Goal: Check status

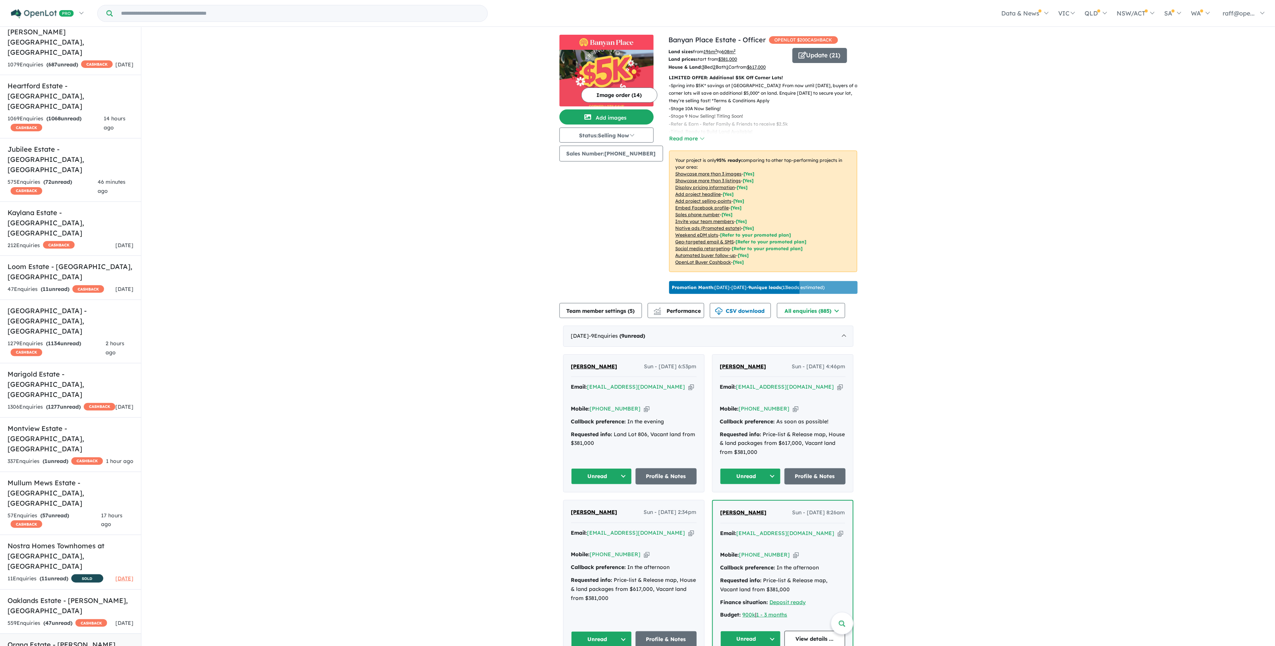
scroll to position [611, 0]
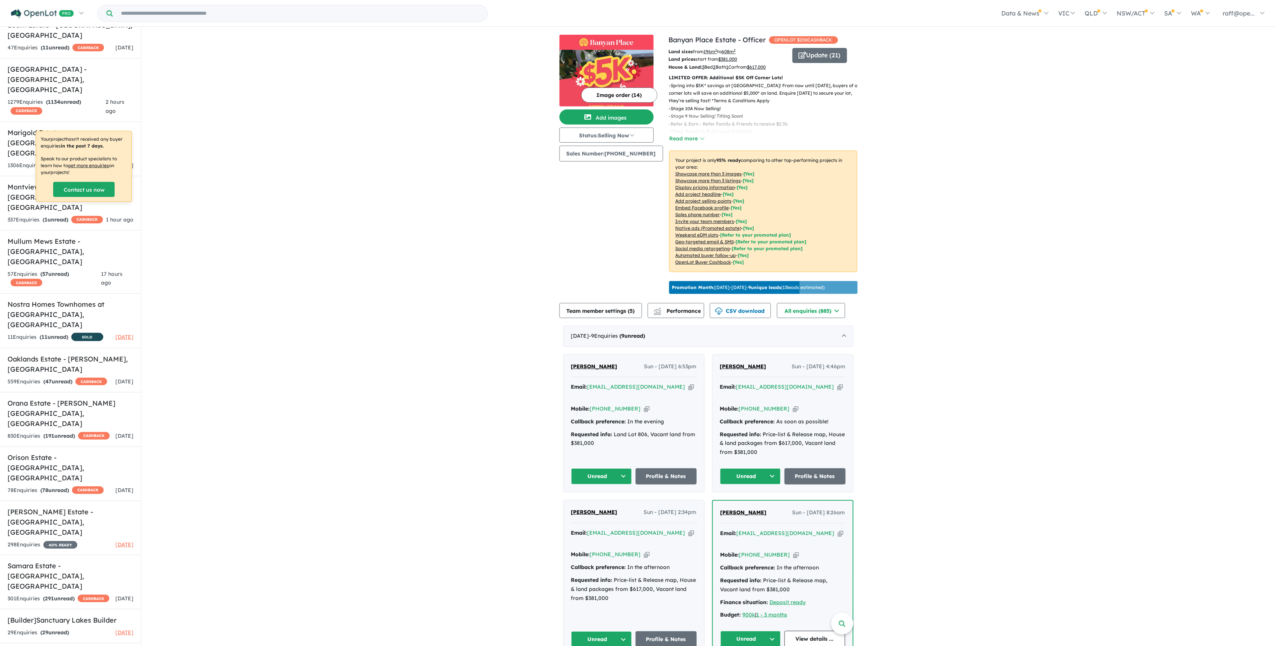
drag, startPoint x: 186, startPoint y: 9, endPoint x: 183, endPoint y: 14, distance: 5.1
click at [186, 11] on input "Try estate name, suburb, builder or developer" at bounding box center [300, 13] width 372 height 16
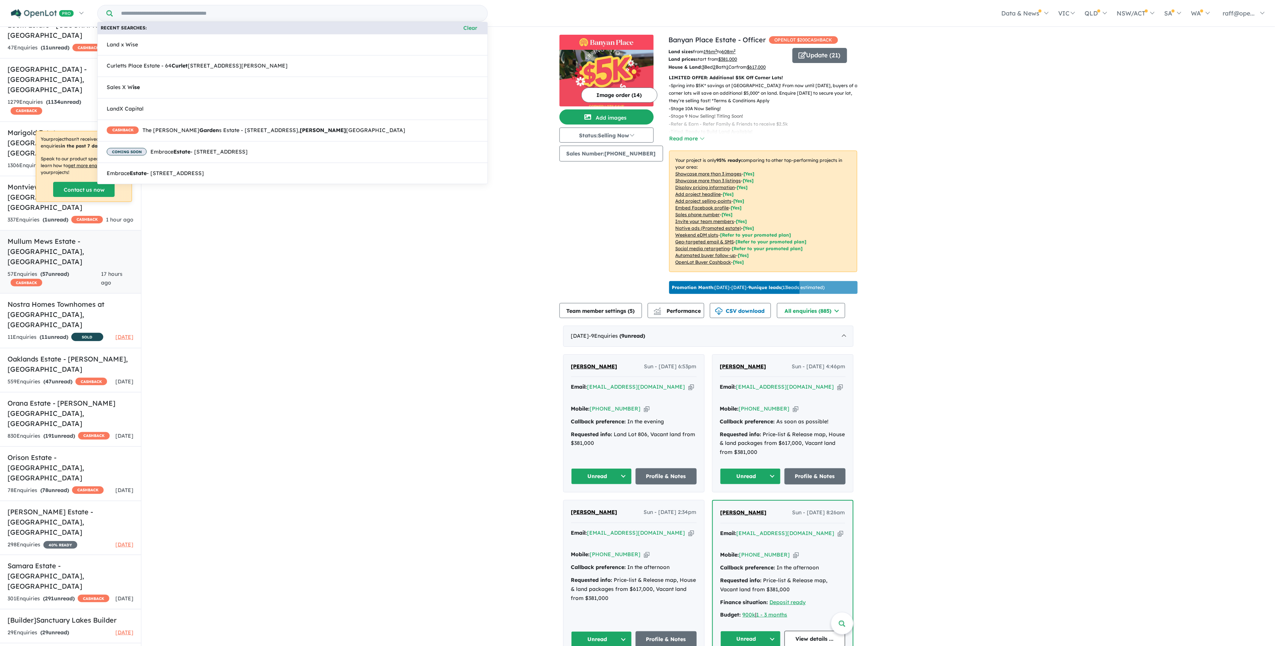
click at [48, 230] on link "Mullum Mews Estate - [GEOGRAPHIC_DATA] , [GEOGRAPHIC_DATA] 57 Enquir ies ( 57 u…" at bounding box center [70, 262] width 141 height 64
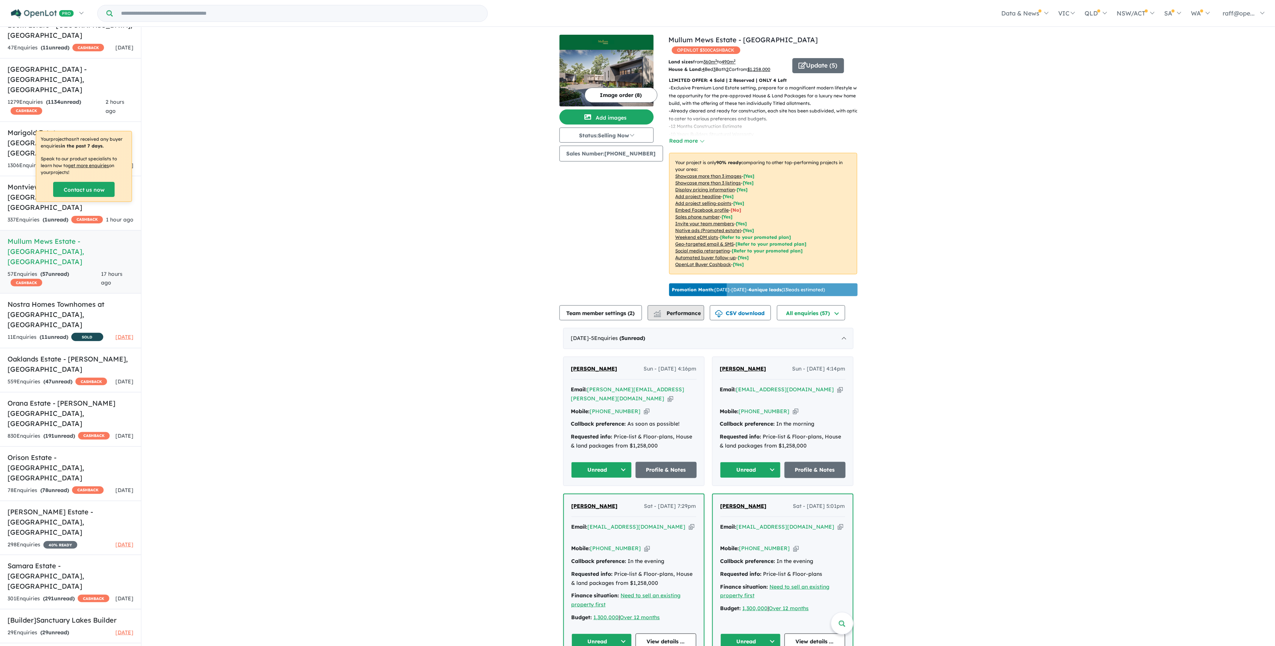
click at [678, 312] on span "Performance" at bounding box center [678, 313] width 46 height 7
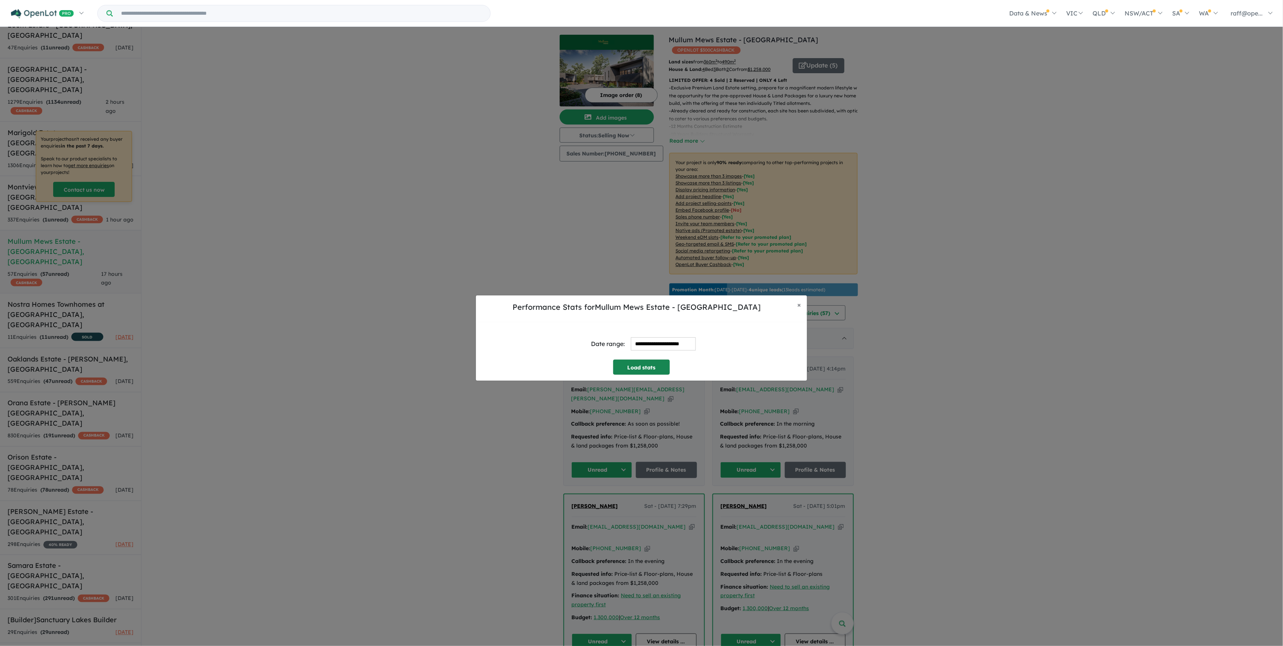
click at [623, 359] on button "Load stats" at bounding box center [641, 366] width 57 height 15
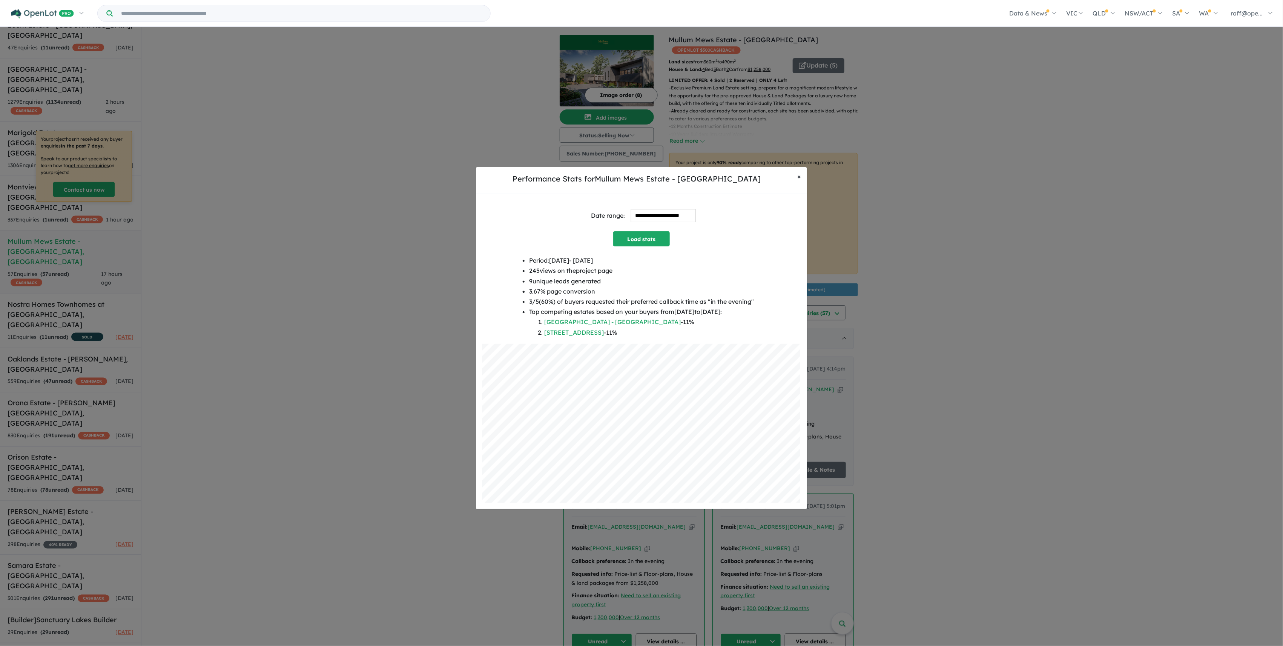
click at [798, 178] on span "×" at bounding box center [799, 176] width 4 height 9
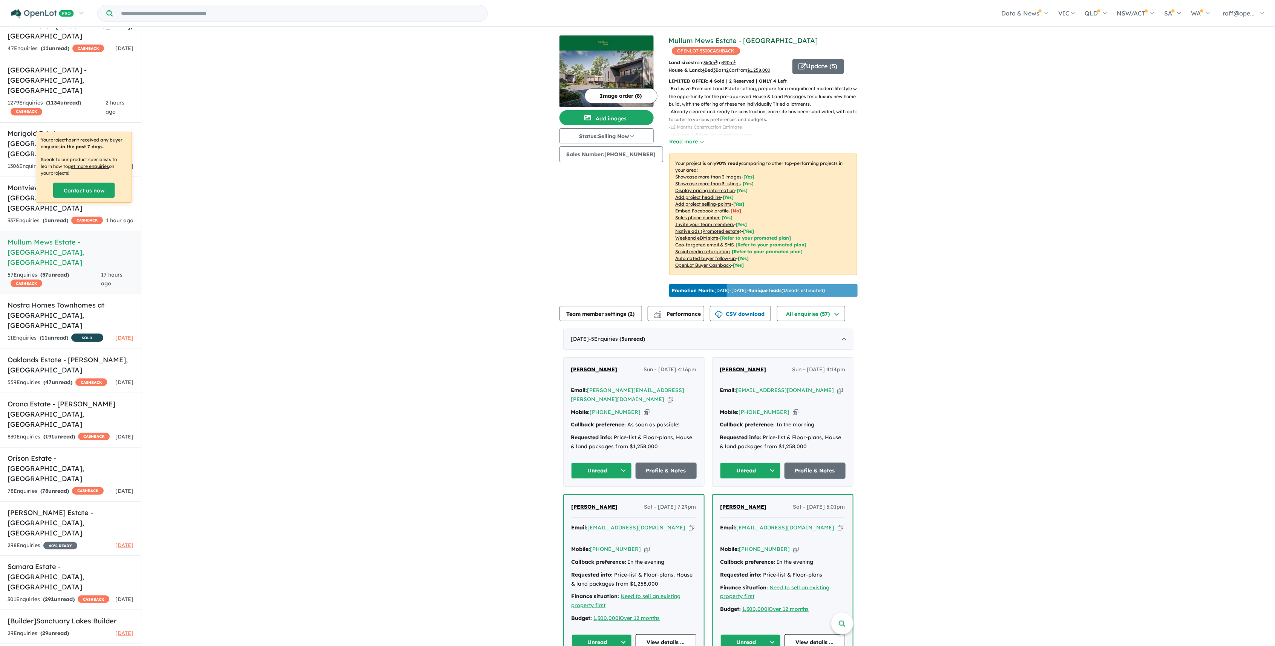
click at [692, 41] on link "Mullum Mews Estate - [GEOGRAPHIC_DATA]" at bounding box center [743, 40] width 149 height 9
drag, startPoint x: 242, startPoint y: 235, endPoint x: 243, endPoint y: 242, distance: 7.2
click at [242, 235] on div "View 26 projects in your account Mullum Mews Estate - Ringwood OPENLOT $ 300 CA…" at bounding box center [708, 587] width 1134 height 1118
click at [178, 186] on div "View 26 projects in your account Mullum Mews Estate - Ringwood OPENLOT $ 300 CA…" at bounding box center [708, 587] width 1134 height 1118
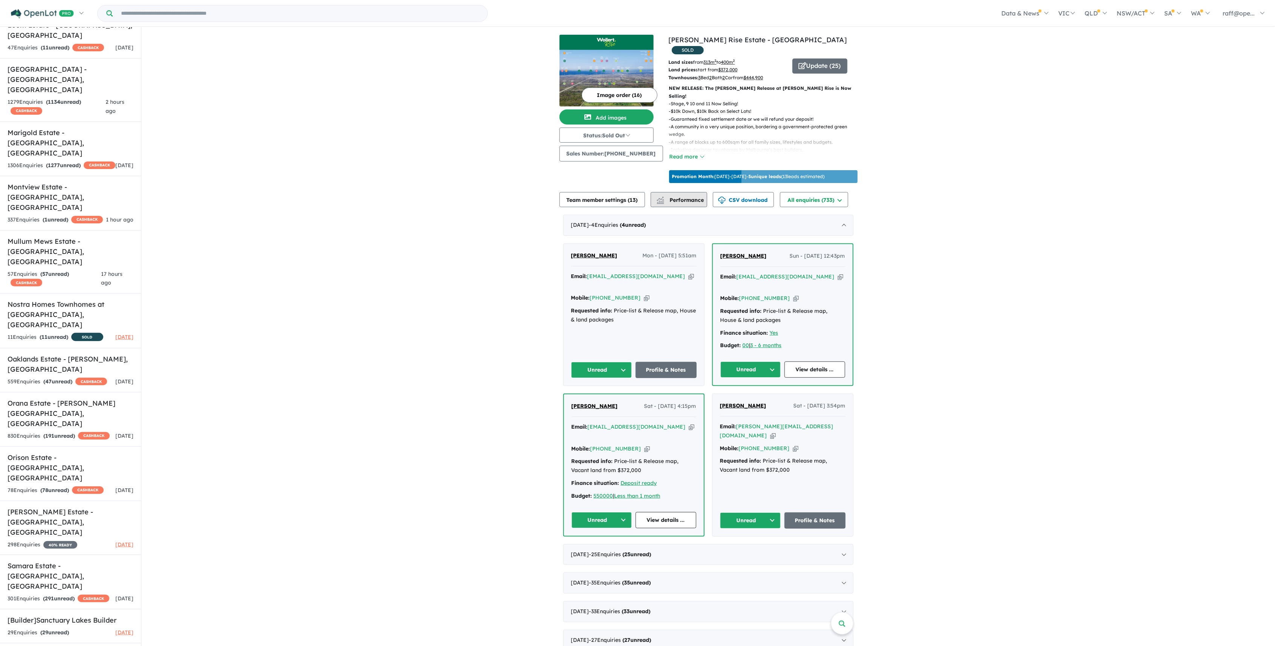
click at [698, 196] on span "Performance" at bounding box center [681, 199] width 46 height 7
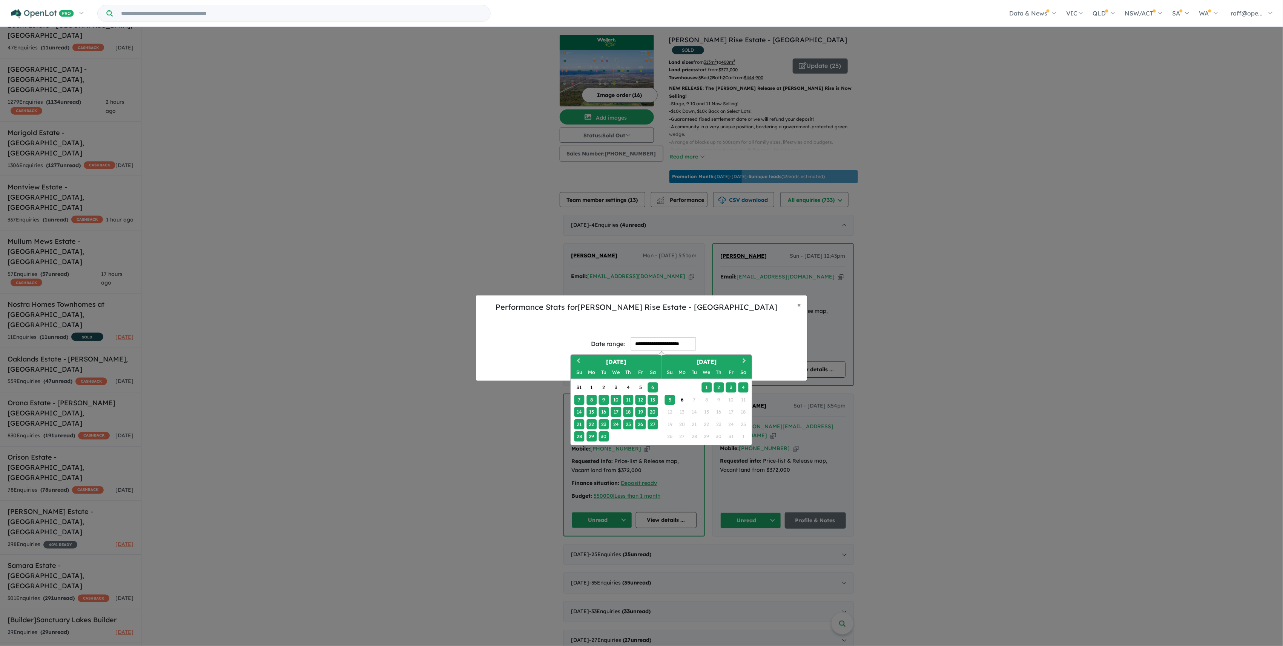
click at [655, 348] on input "**********" at bounding box center [663, 343] width 65 height 13
click at [618, 412] on div "17" at bounding box center [616, 411] width 10 height 10
click at [681, 402] on div "6" at bounding box center [682, 399] width 10 height 10
type input "**********"
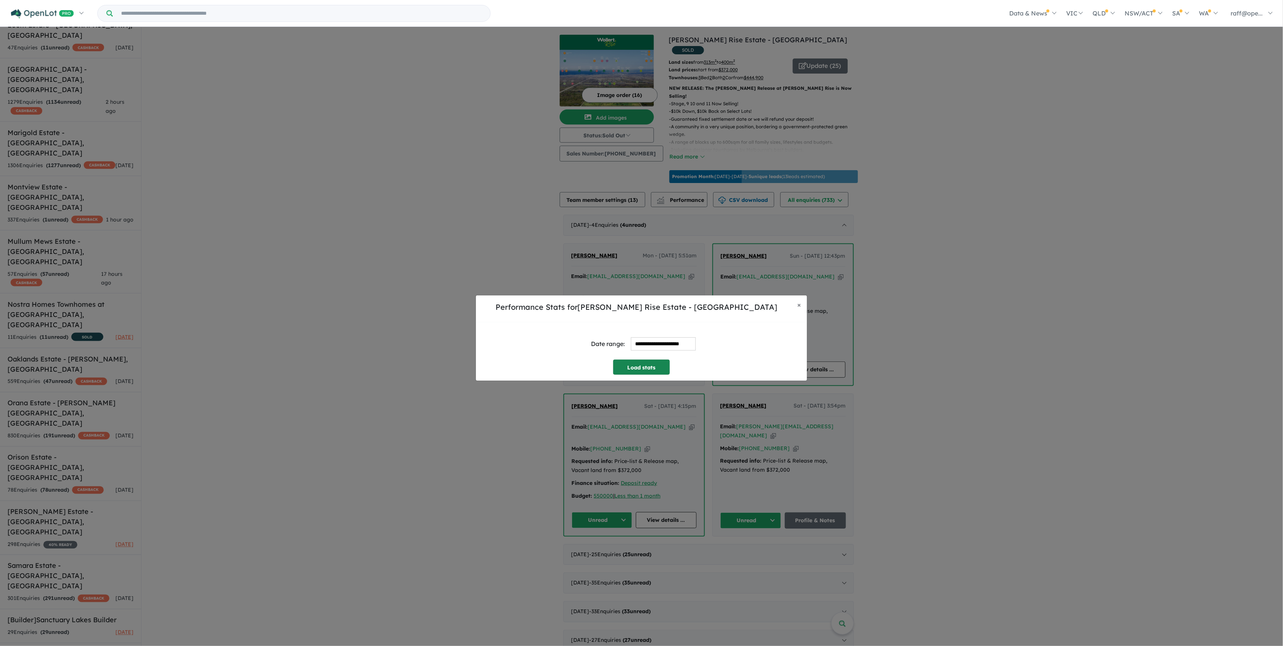
click at [644, 364] on button "Load stats" at bounding box center [641, 366] width 57 height 15
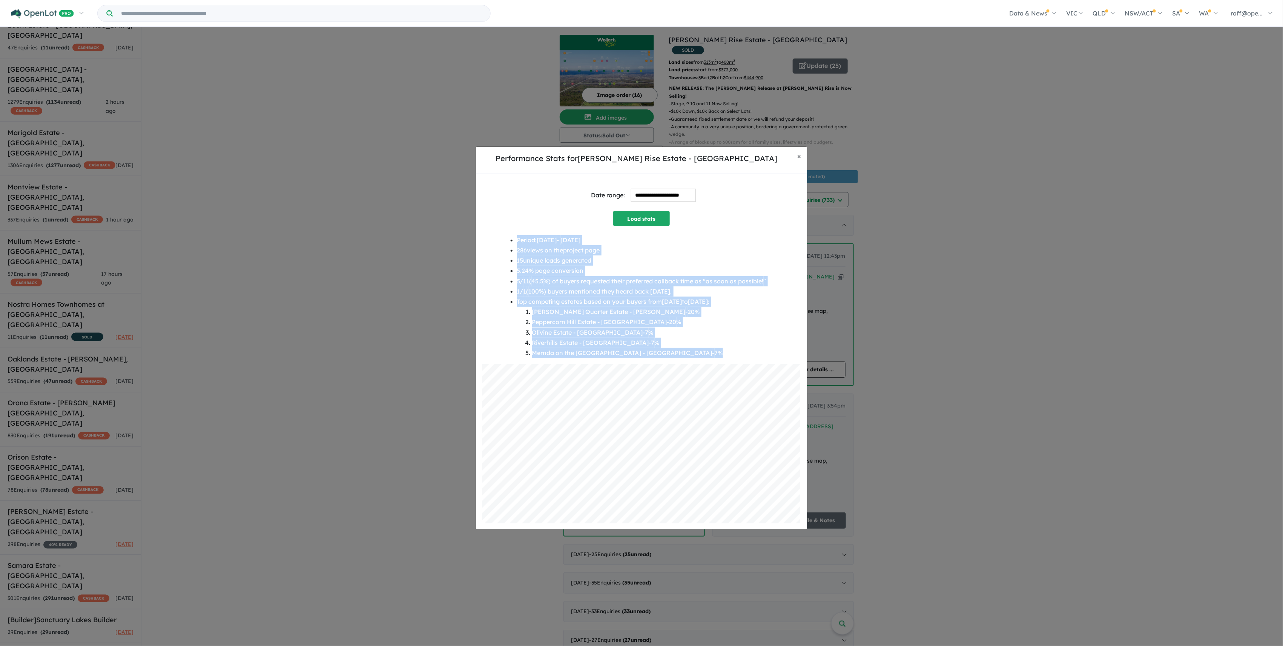
drag, startPoint x: 661, startPoint y: 350, endPoint x: 510, endPoint y: 243, distance: 185.1
click at [510, 243] on div "Period: [DATE] - [DATE] 286 views on the project page 15 unique leads generated…" at bounding box center [641, 299] width 319 height 129
copy ul "Period: [DATE] - [DATE] 286 views on the project page 15 unique leads generated…"
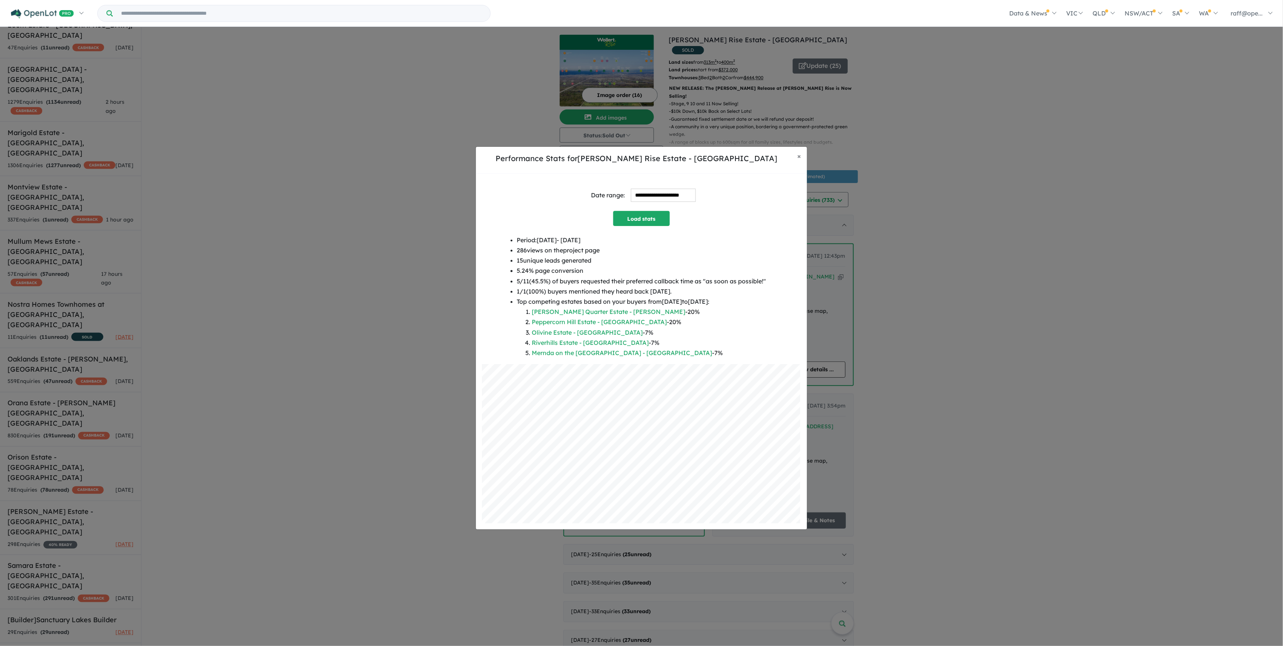
drag, startPoint x: 163, startPoint y: 249, endPoint x: 173, endPoint y: 246, distance: 9.8
click at [164, 249] on div "**********" at bounding box center [641, 338] width 1283 height 646
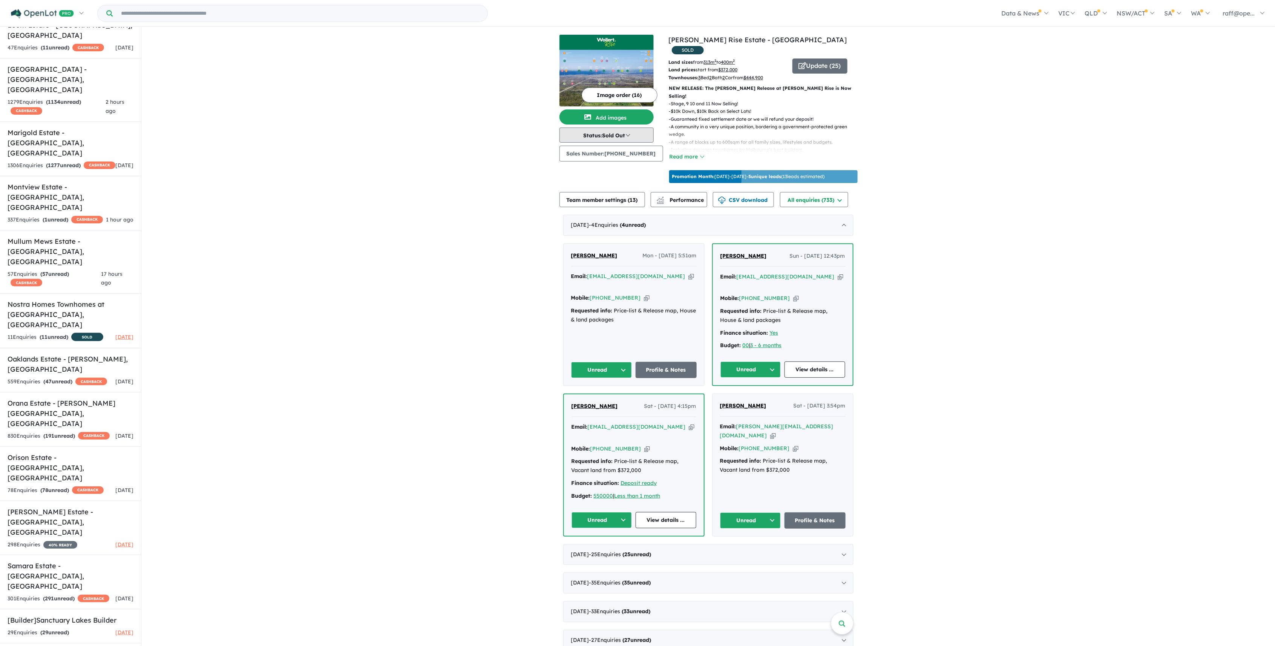
click at [635, 135] on button "Status: Sold Out" at bounding box center [607, 134] width 94 height 15
click at [705, 40] on link "[PERSON_NAME] Rise Estate - [GEOGRAPHIC_DATA]" at bounding box center [758, 39] width 178 height 9
